Goal: Go to known website: Access a specific website the user already knows

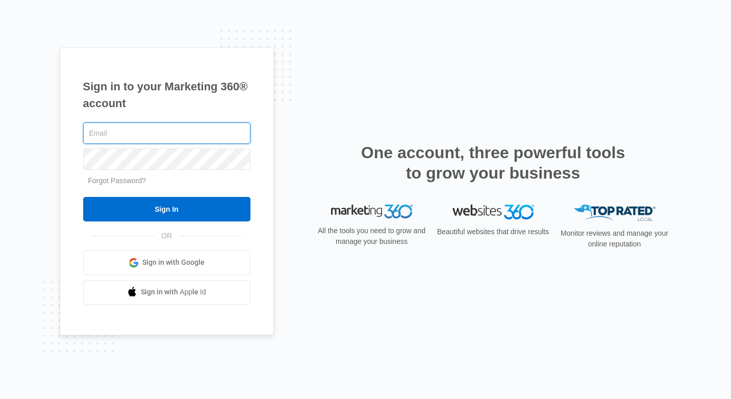
click at [185, 125] on input "text" at bounding box center [166, 132] width 167 height 21
type input "[EMAIL_ADDRESS][DOMAIN_NAME]"
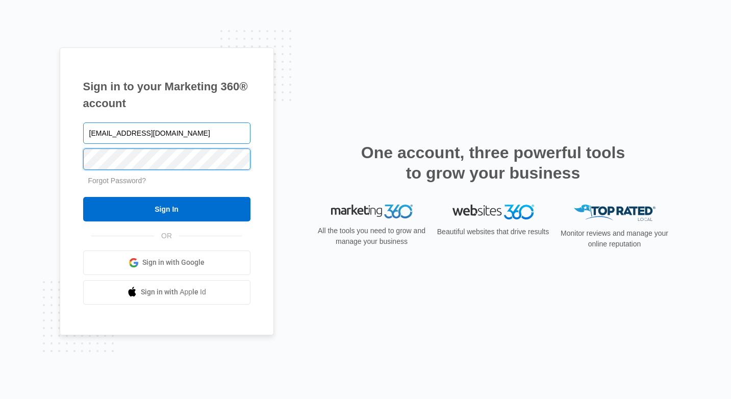
click at [83, 197] on input "Sign In" at bounding box center [166, 209] width 167 height 24
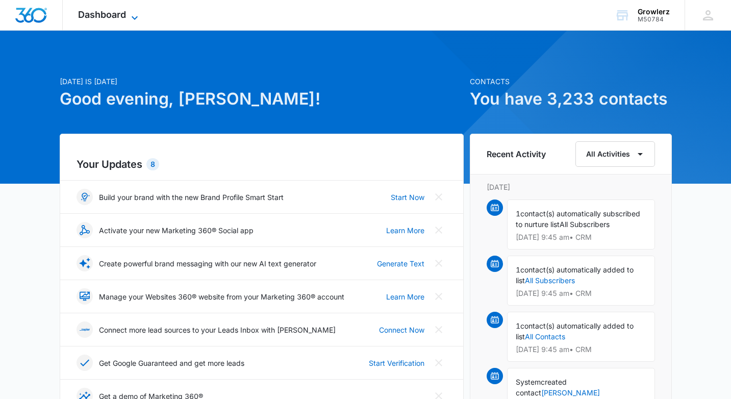
click at [138, 20] on icon at bounding box center [135, 18] width 12 height 12
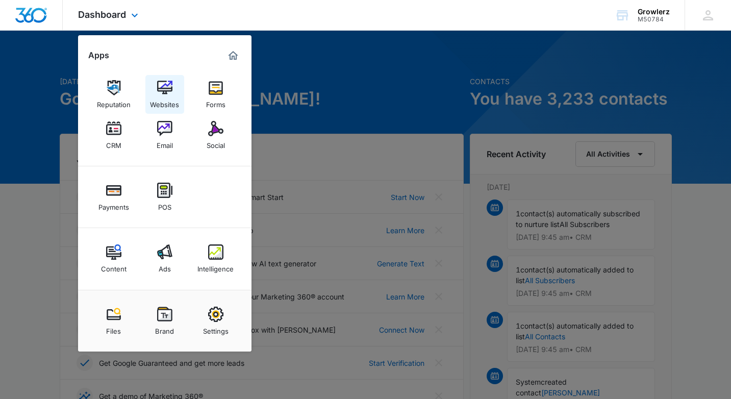
click at [175, 96] on div "Websites" at bounding box center [164, 101] width 29 height 13
